Goal: Task Accomplishment & Management: Complete application form

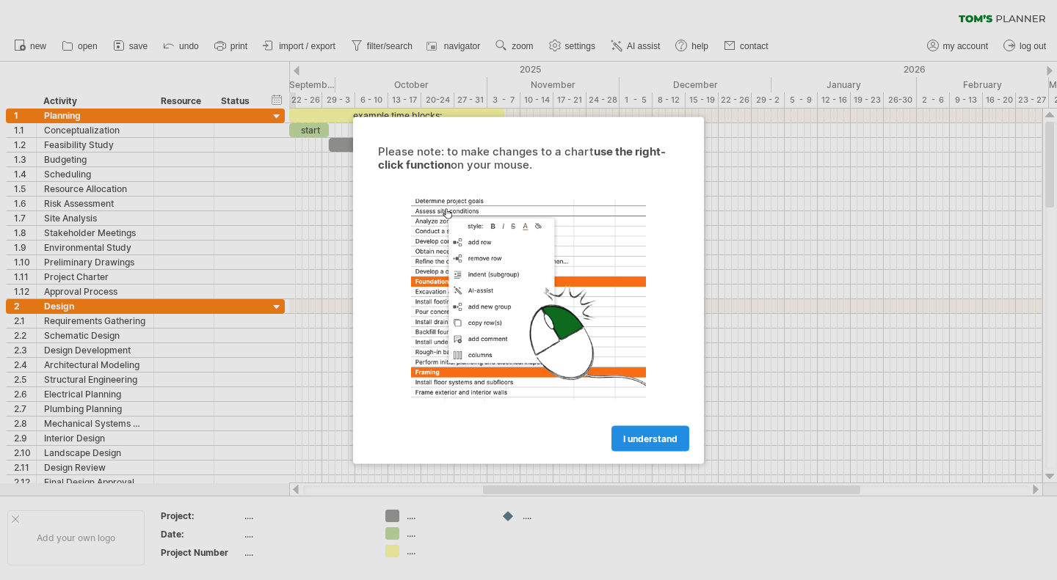
click at [655, 438] on span "I understand" at bounding box center [650, 438] width 54 height 11
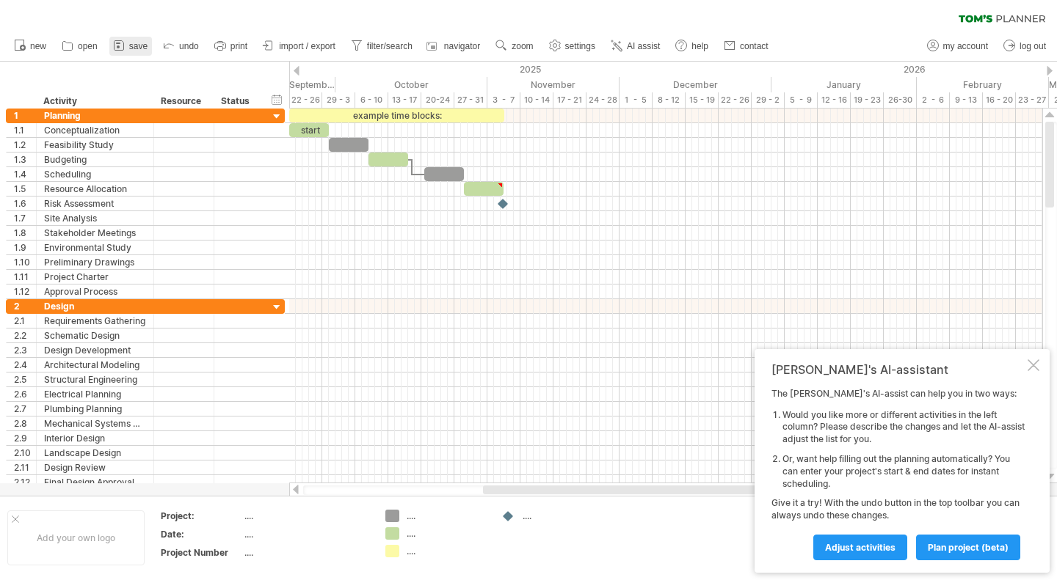
click at [137, 44] on span "save" at bounding box center [138, 46] width 18 height 10
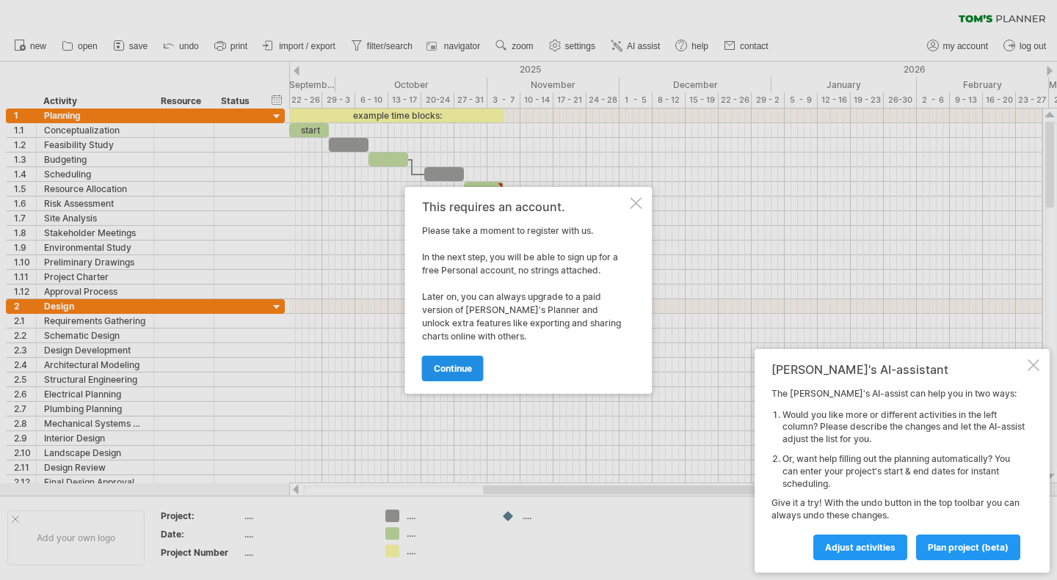
click at [463, 370] on span "continue" at bounding box center [453, 368] width 38 height 11
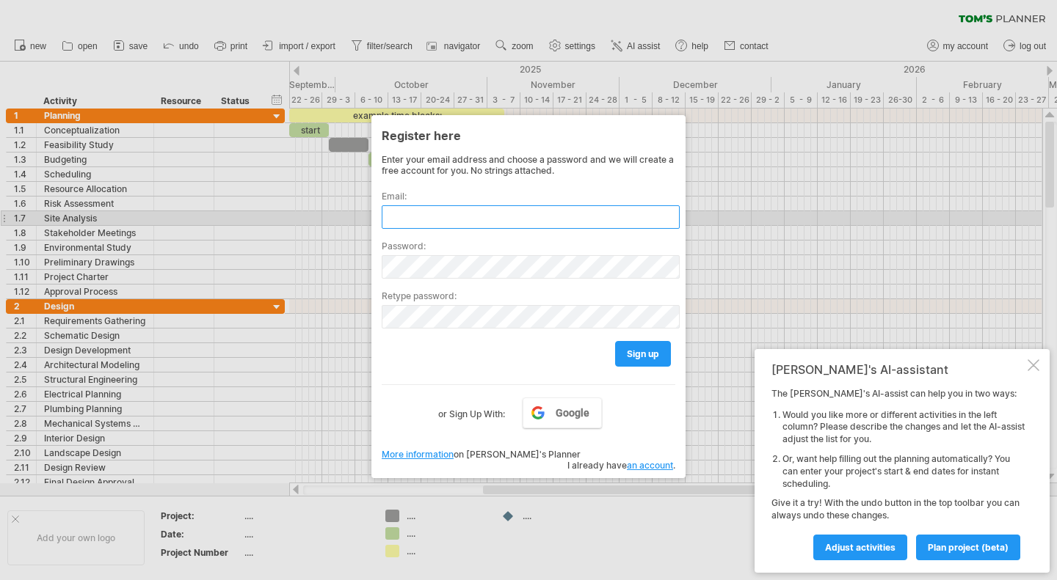
click at [481, 225] on input "text" at bounding box center [531, 216] width 298 height 23
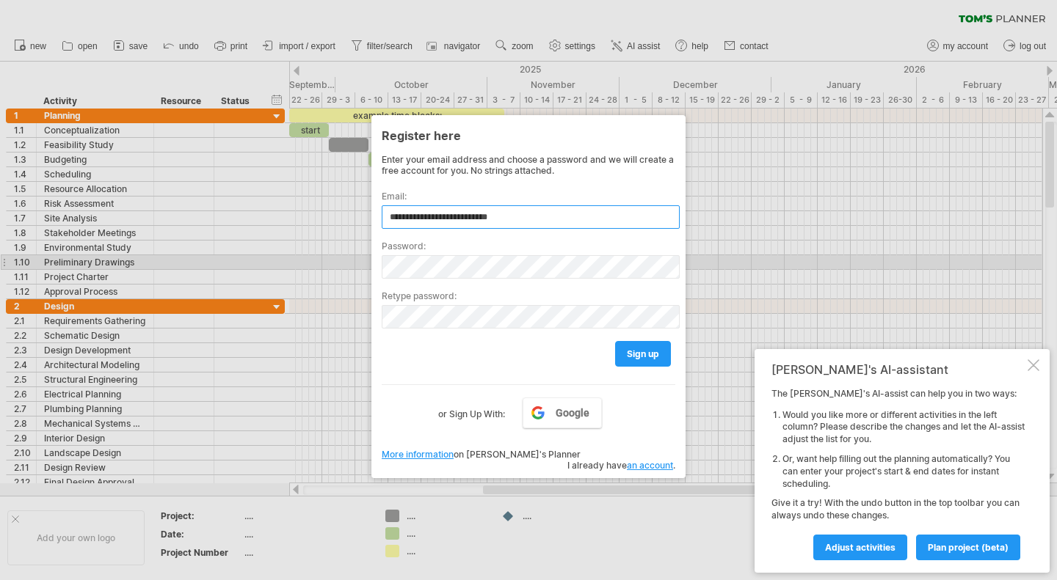
type input "**********"
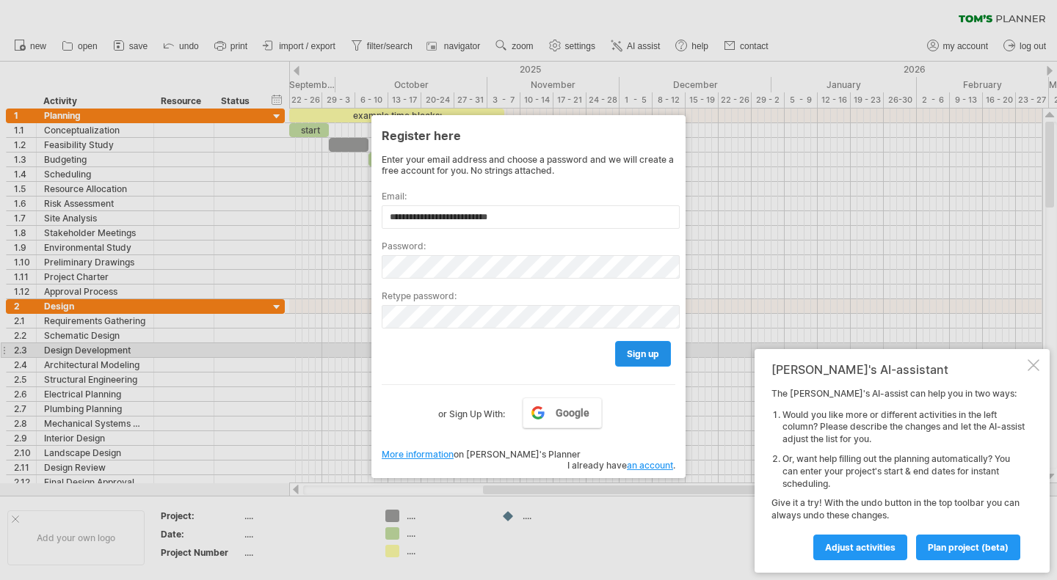
click at [647, 352] on span "sign up" at bounding box center [643, 354] width 32 height 11
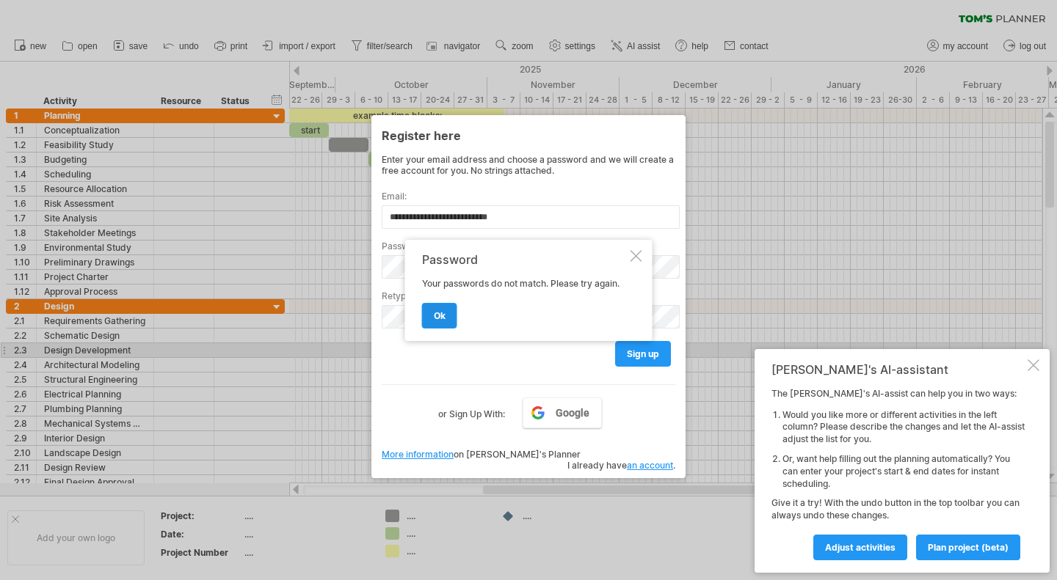
click at [443, 313] on span "ok" at bounding box center [440, 315] width 12 height 11
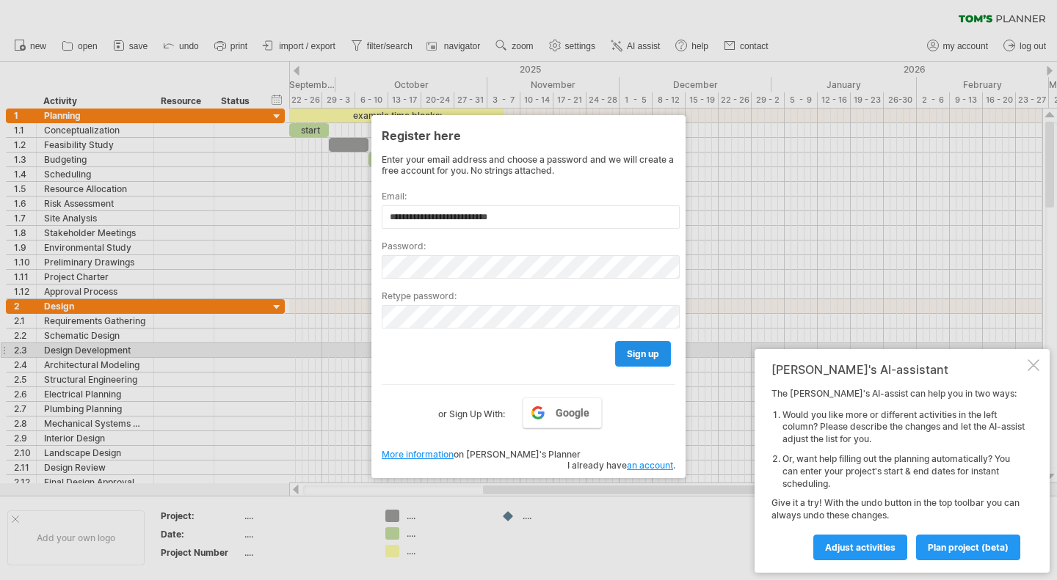
click at [649, 352] on span "sign up" at bounding box center [643, 354] width 32 height 11
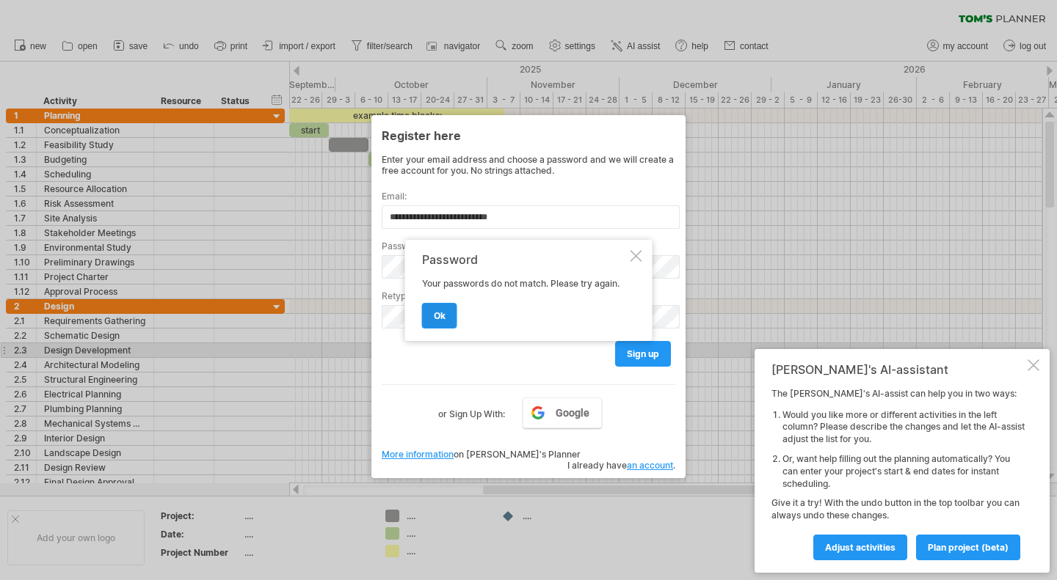
click at [438, 315] on span "ok" at bounding box center [440, 315] width 12 height 11
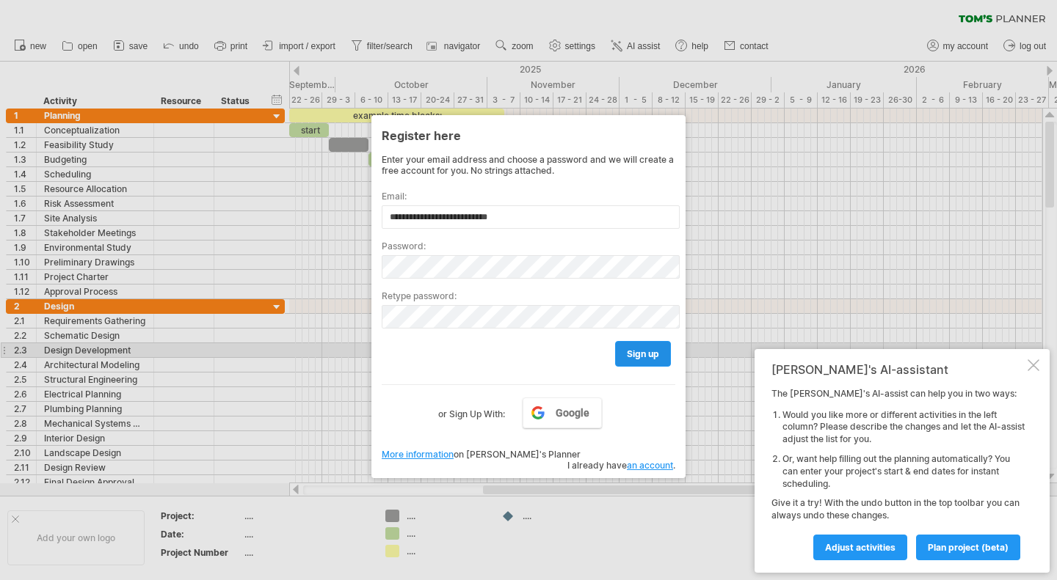
click at [652, 349] on span "sign up" at bounding box center [643, 354] width 32 height 11
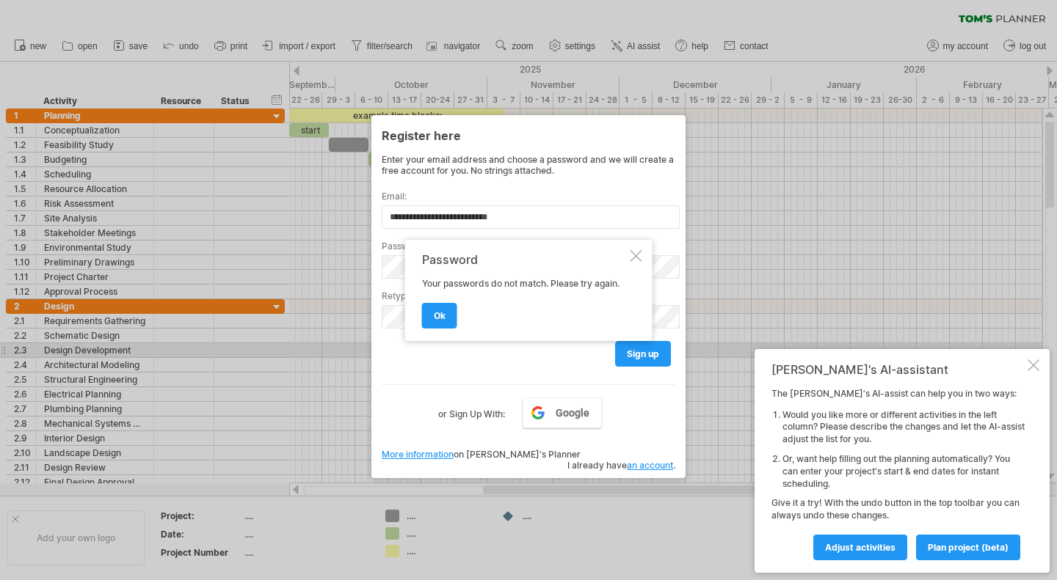
click at [487, 373] on div "**********" at bounding box center [529, 288] width 294 height 269
click at [446, 317] on link "ok" at bounding box center [439, 316] width 35 height 26
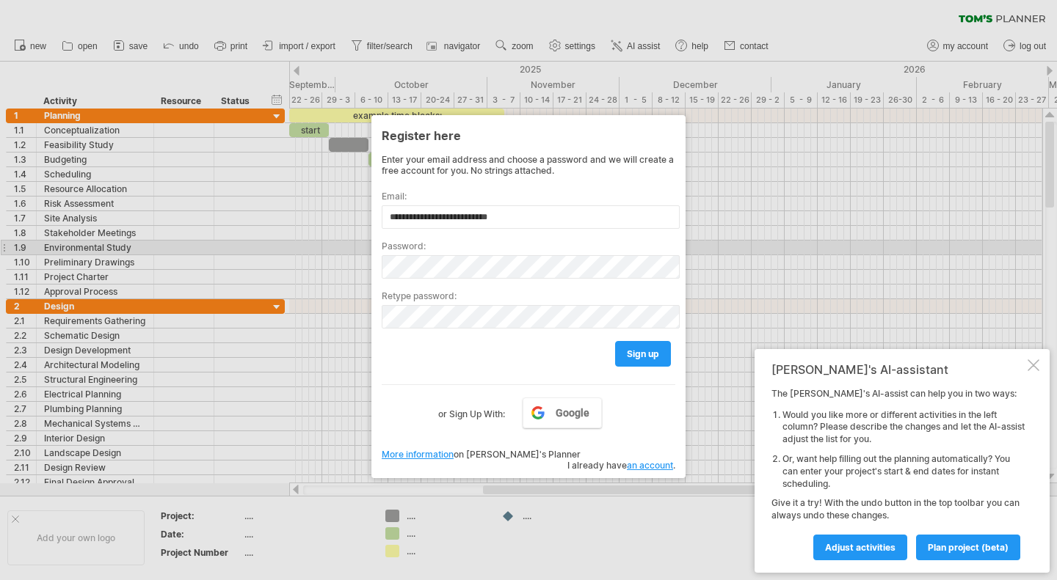
click at [429, 250] on div "Password:" at bounding box center [529, 254] width 294 height 50
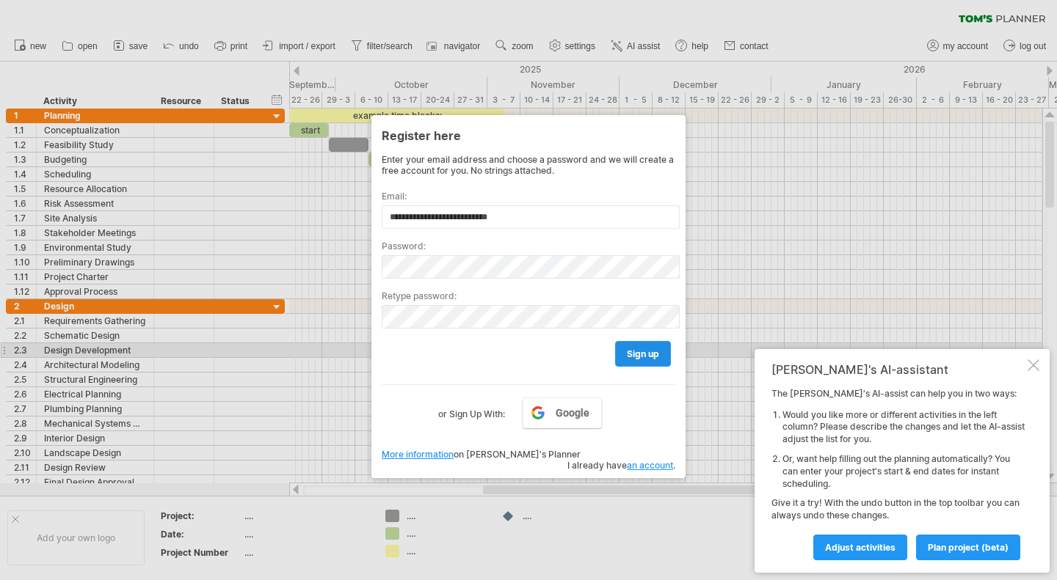
click at [641, 343] on link "sign up" at bounding box center [643, 354] width 56 height 26
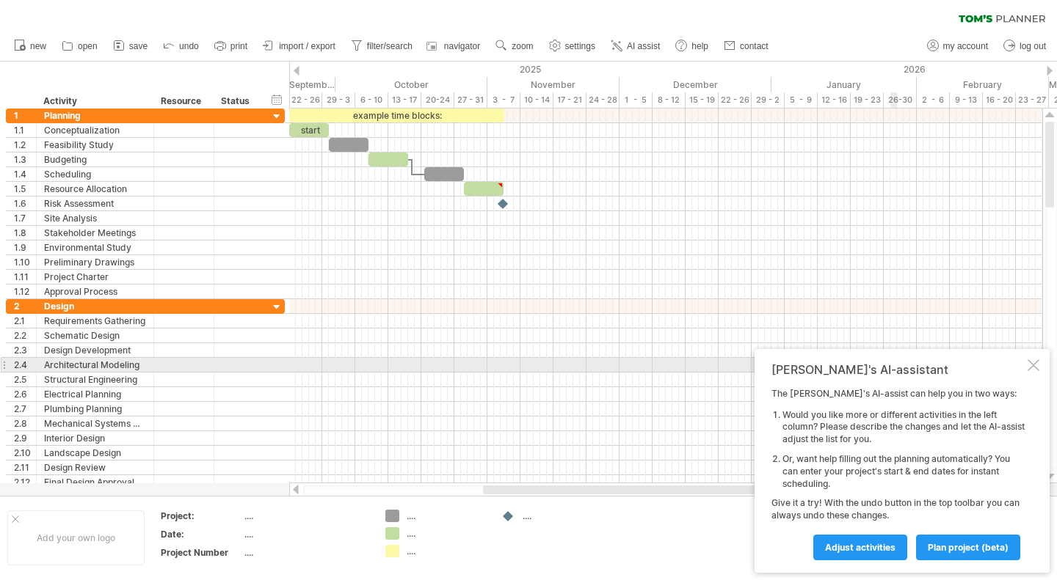
click at [1031, 368] on div at bounding box center [1033, 366] width 12 height 12
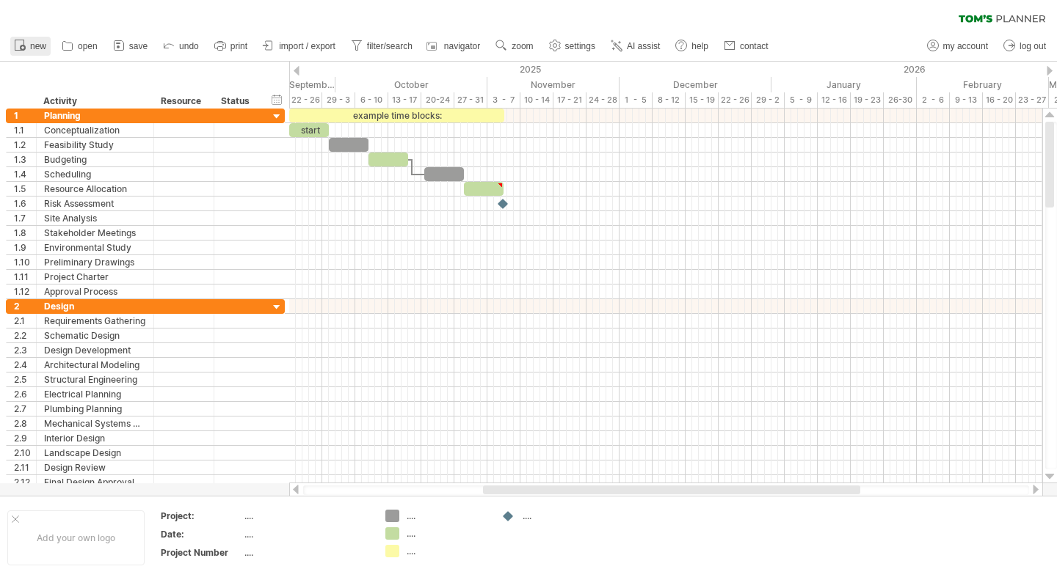
click at [23, 41] on icon at bounding box center [19, 44] width 15 height 15
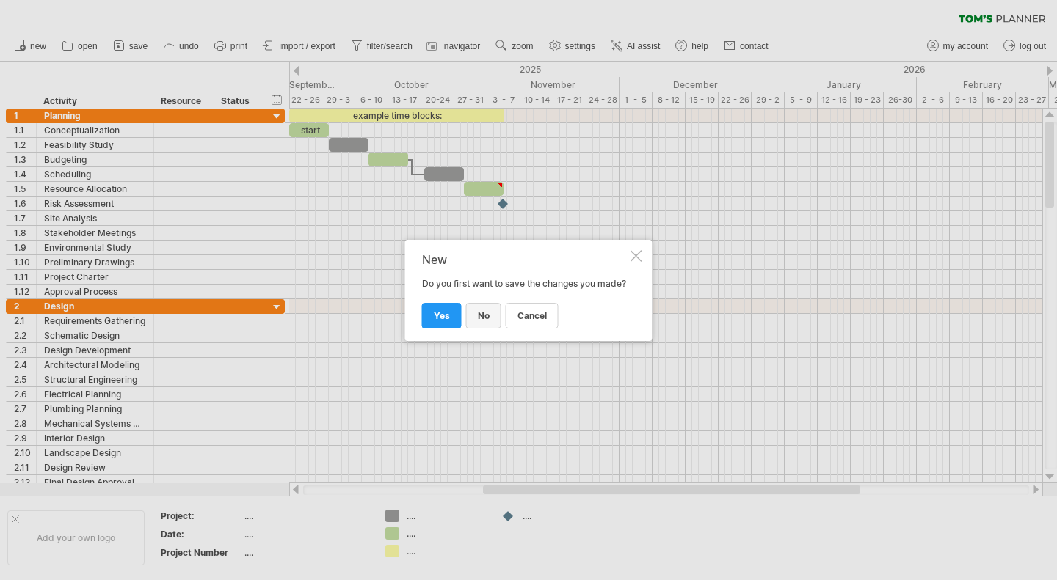
click at [483, 305] on link "no" at bounding box center [483, 316] width 35 height 26
